Goal: Browse casually: Explore the website without a specific task or goal

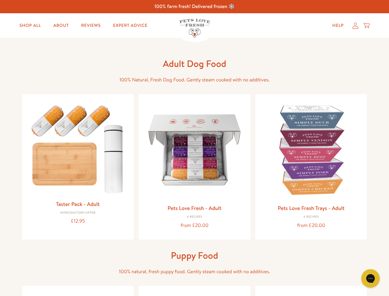
click at [371, 278] on icon "Open gorgias live chat" at bounding box center [371, 278] width 6 height 6
